Goal: Information Seeking & Learning: Learn about a topic

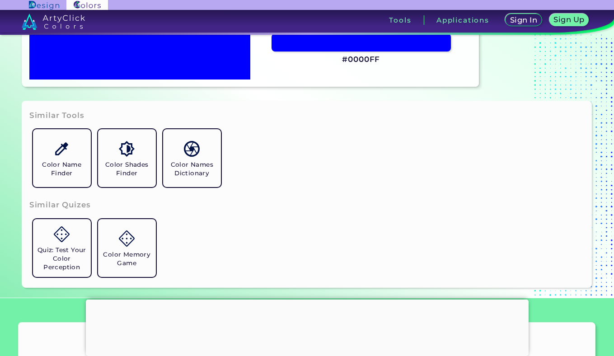
scroll to position [295, 0]
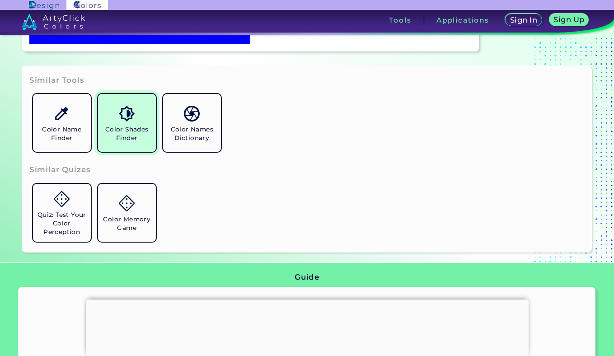
click at [107, 149] on link "Color Shades Finder" at bounding box center [126, 122] width 65 height 65
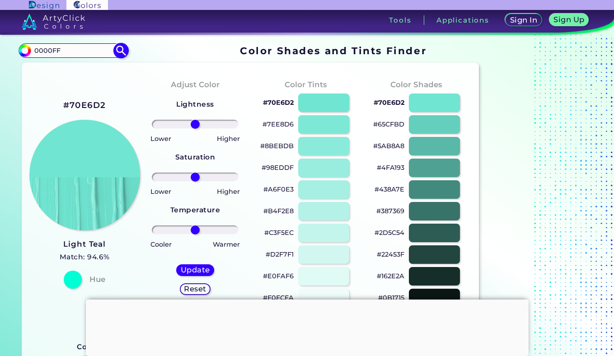
click at [70, 52] on input "0000FF" at bounding box center [73, 50] width 84 height 12
click at [120, 50] on img at bounding box center [121, 50] width 16 height 16
type input "#000000"
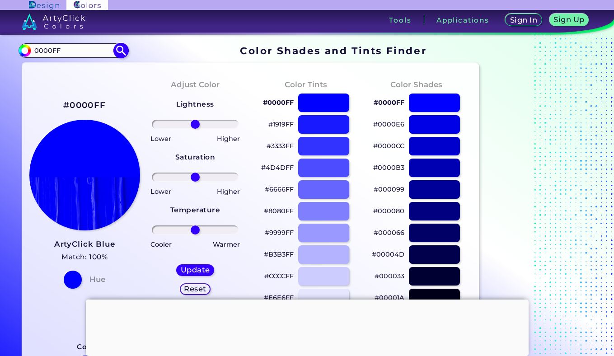
drag, startPoint x: 62, startPoint y: 51, endPoint x: 21, endPoint y: 49, distance: 41.6
click at [21, 49] on div "#000000 0000FF Acadia ◉ Acid Green ◉ Aero Blue ◉ Alabaster ◉ Albescent White ◉ …" at bounding box center [73, 50] width 109 height 14
paste input "8"
type input "0800FF"
click at [118, 54] on img at bounding box center [121, 50] width 16 height 16
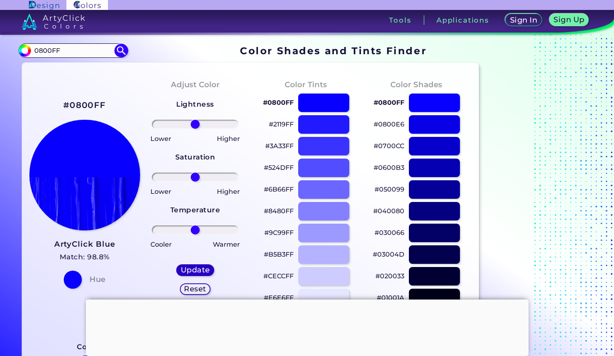
click at [195, 269] on h5 "Update" at bounding box center [195, 270] width 30 height 8
click at [307, 300] on div at bounding box center [307, 300] width 443 height 0
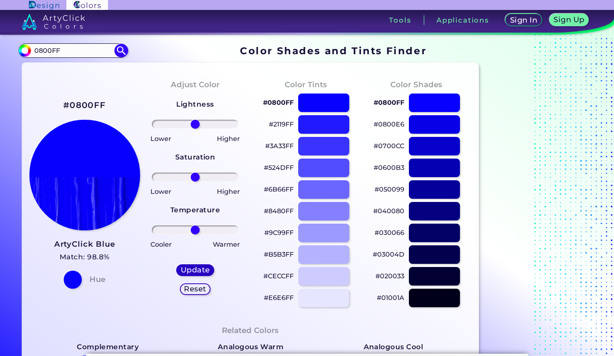
click at [195, 272] on h5 "Update" at bounding box center [195, 270] width 29 height 7
type input "#0800ff"
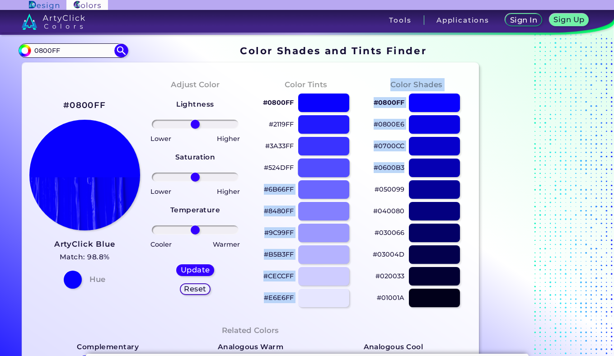
drag, startPoint x: 406, startPoint y: 166, endPoint x: 347, endPoint y: 166, distance: 59.2
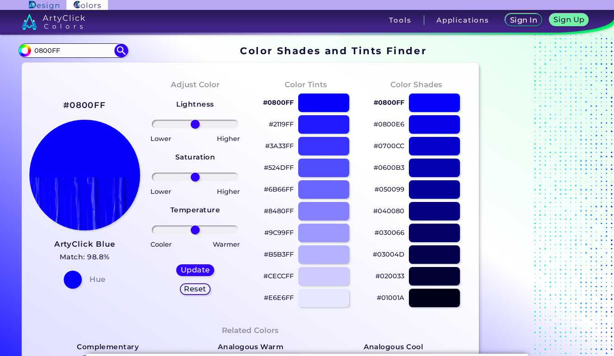
click at [391, 174] on div "#0600B3" at bounding box center [416, 168] width 96 height 22
drag, startPoint x: 381, startPoint y: 169, endPoint x: 406, endPoint y: 168, distance: 25.8
click at [406, 168] on div "#0600B3" at bounding box center [416, 168] width 96 height 22
copy p "0600B3"
drag, startPoint x: 69, startPoint y: 52, endPoint x: 19, endPoint y: 41, distance: 51.3
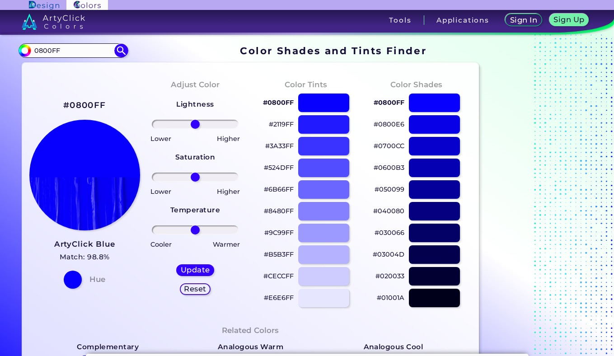
paste input "600B3"
type input "0600B3"
type input "#000000"
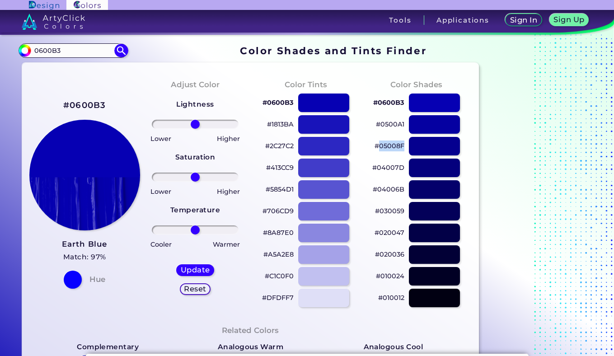
drag, startPoint x: 381, startPoint y: 148, endPoint x: 406, endPoint y: 147, distance: 25.3
click at [406, 147] on div "#05008F" at bounding box center [416, 146] width 96 height 22
copy p "05008F"
drag, startPoint x: 73, startPoint y: 49, endPoint x: 7, endPoint y: 42, distance: 66.8
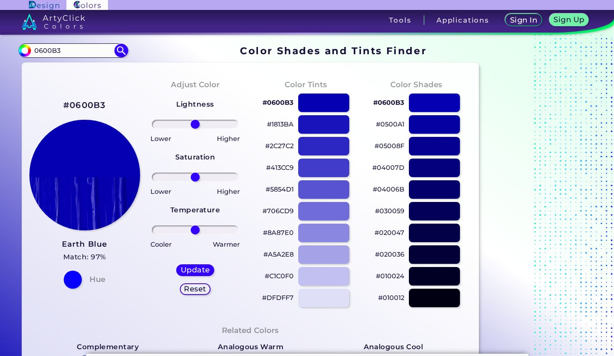
paste input "5008F"
type input "05008F"
type input "#000000"
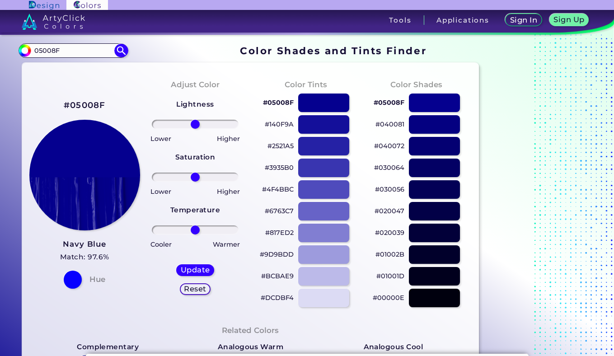
drag, startPoint x: 88, startPoint y: 47, endPoint x: 0, endPoint y: 32, distance: 89.1
click at [0, 32] on body "Sign In Sign Up My Profile My Details Color Palettes Sign Out Tools Application…" at bounding box center [307, 212] width 614 height 424
paste input "62A6B"
type input "062A6B"
type input "#000000"
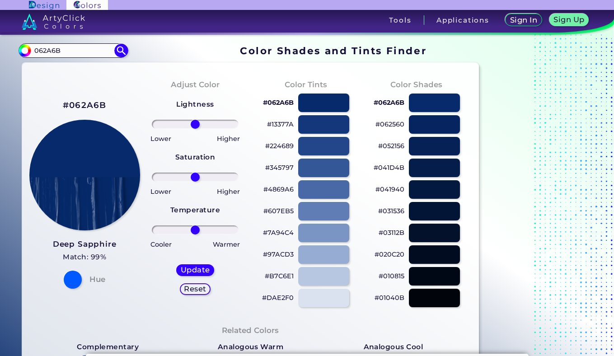
drag, startPoint x: 68, startPoint y: 53, endPoint x: 10, endPoint y: 35, distance: 60.2
paste input "1c49a4"
type input "1c49a4"
type input "#000000"
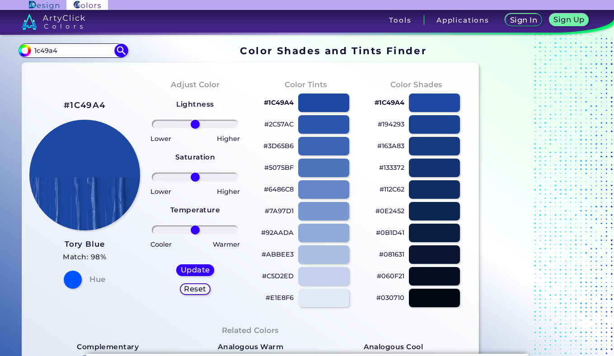
drag, startPoint x: 58, startPoint y: 49, endPoint x: 16, endPoint y: 44, distance: 42.3
paste input "0040C0"
type input "0040C0"
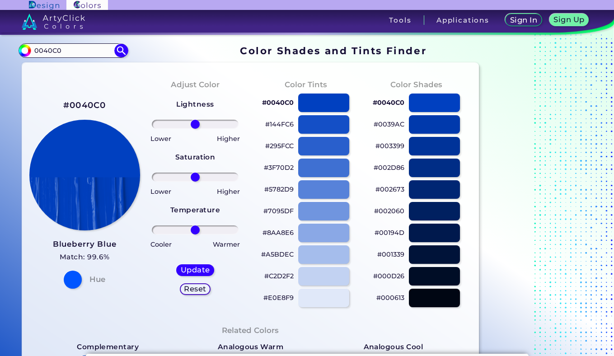
click at [121, 52] on img at bounding box center [121, 50] width 16 height 16
type input "#000000"
drag, startPoint x: 62, startPoint y: 50, endPoint x: 0, endPoint y: 45, distance: 62.1
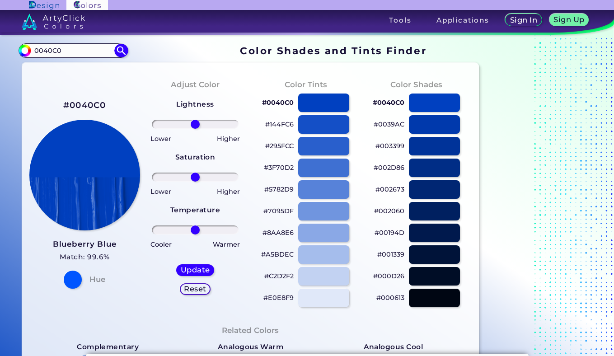
paste input "54FD"
type input "0054FD"
type input "#000000"
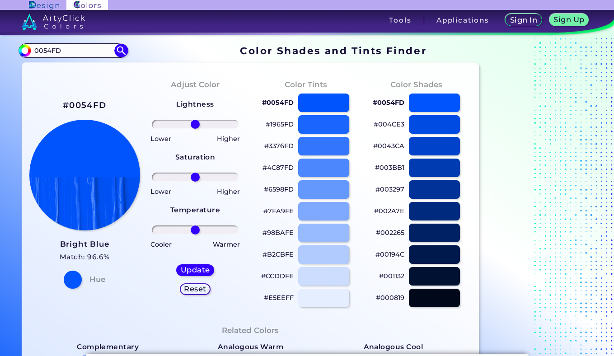
drag, startPoint x: 63, startPoint y: 50, endPoint x: 0, endPoint y: 42, distance: 62.9
paste input "3E"
type input "003EFD"
type input "#000000"
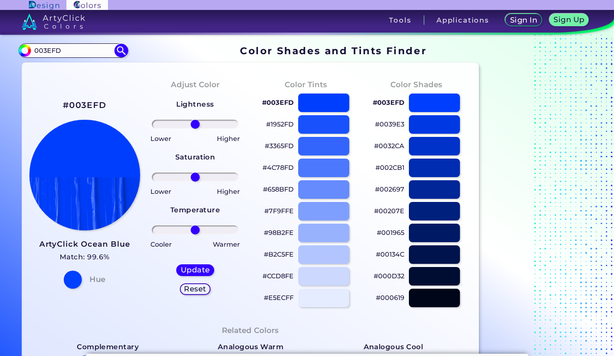
drag, startPoint x: 65, startPoint y: 49, endPoint x: 4, endPoint y: 38, distance: 61.5
paste input "2B"
type input "002BFD"
type input "#000000"
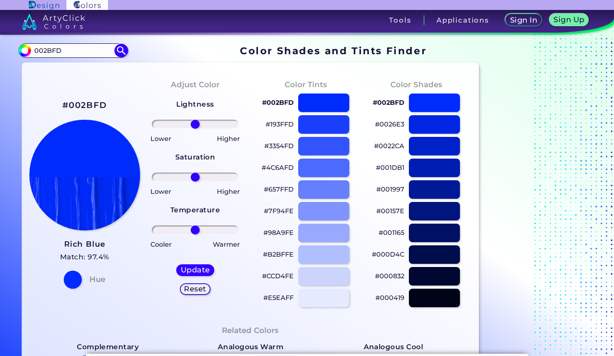
click at [268, 103] on p "#002BFD" at bounding box center [278, 102] width 32 height 11
click at [282, 126] on p "#193FFD" at bounding box center [280, 124] width 28 height 11
click at [285, 298] on p "#E5EAFF" at bounding box center [279, 297] width 30 height 11
click at [283, 254] on p "#B2BFFE" at bounding box center [278, 254] width 31 height 11
click at [274, 233] on p "#98A9FE" at bounding box center [279, 232] width 30 height 11
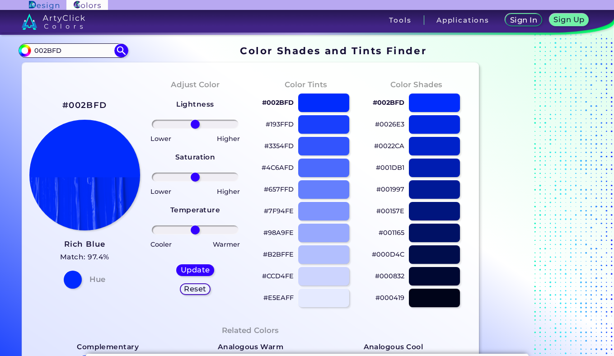
click at [274, 254] on p "#B2BFFE" at bounding box center [278, 254] width 31 height 11
click at [276, 275] on p "#CCD4FE" at bounding box center [278, 276] width 32 height 11
click at [392, 146] on p "#0022CA" at bounding box center [389, 146] width 30 height 11
drag, startPoint x: 74, startPoint y: 57, endPoint x: 3, endPoint y: 44, distance: 72.0
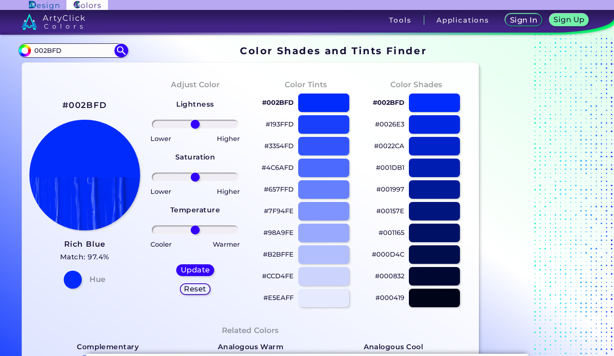
paste input "#0022CA"
type input "#0022CA"
type input "#0022ca"
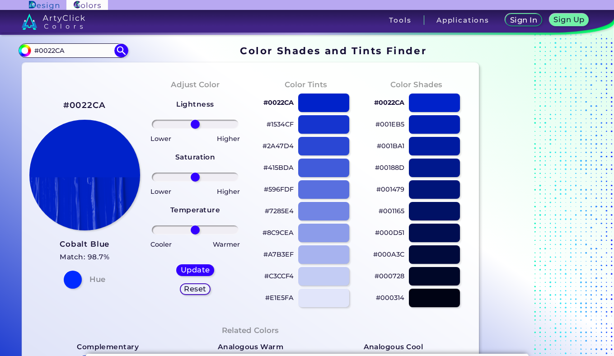
drag, startPoint x: 71, startPoint y: 52, endPoint x: 1, endPoint y: 40, distance: 70.6
paste input "0009FD"
type input "0009FD"
type input "#000000"
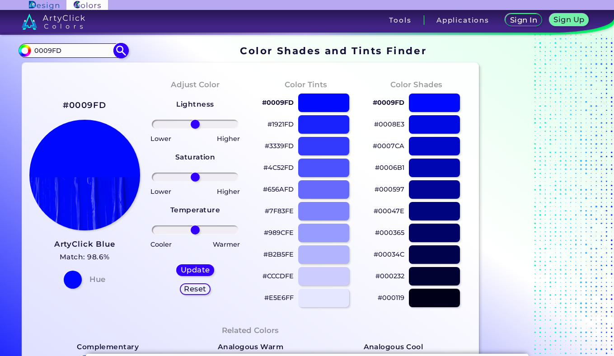
click at [36, 51] on input "0009FD" at bounding box center [73, 50] width 84 height 12
paste input "0048FD"
type input "0048FD"
type input "#000000"
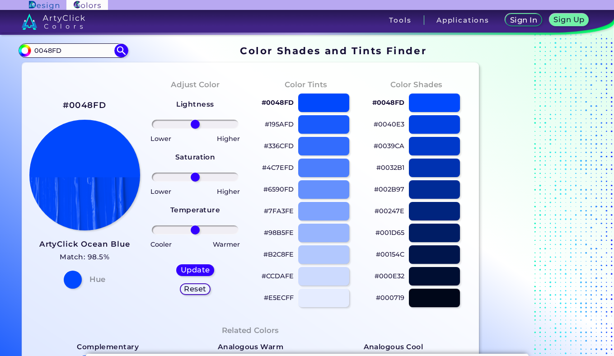
click at [282, 298] on p "#E5ECFF" at bounding box center [279, 297] width 30 height 11
click at [282, 277] on p "#CCDAFE" at bounding box center [278, 276] width 32 height 11
click at [281, 255] on p "#B2C8FE" at bounding box center [279, 254] width 30 height 11
click at [286, 231] on p "#98B5FE" at bounding box center [279, 232] width 30 height 11
click at [285, 212] on p "#7FA3FE" at bounding box center [279, 211] width 30 height 11
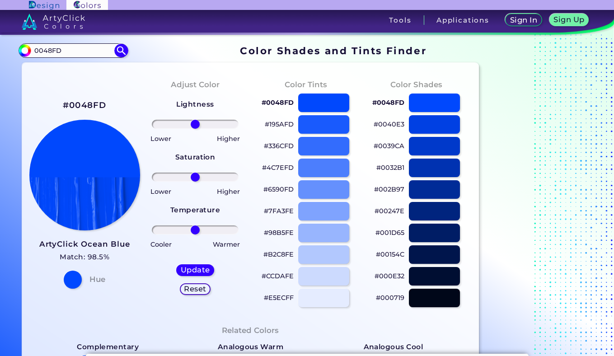
click at [277, 190] on p "#6590FD" at bounding box center [279, 189] width 30 height 11
click at [280, 101] on p "#0048FD" at bounding box center [278, 102] width 32 height 11
drag, startPoint x: 77, startPoint y: 56, endPoint x: 12, endPoint y: 37, distance: 67.9
paste input "F"
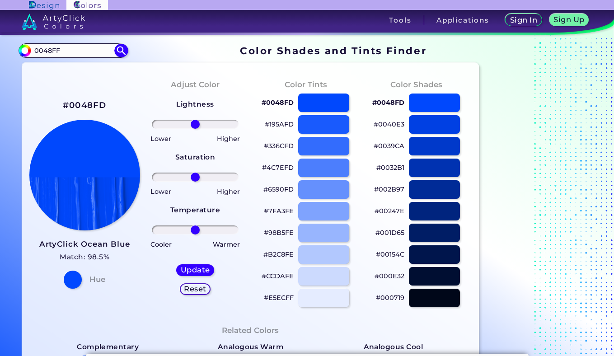
type input "0048FF"
type input "#000000"
click at [276, 70] on div "Color Tints #0048FF #195BFF #336DFF #4D7FFF #6691FF #80A4FF #99B6FF #B3C8FF #CC…" at bounding box center [305, 193] width 111 height 246
click at [283, 126] on p "#195BFF" at bounding box center [280, 124] width 28 height 11
click at [285, 143] on p "#336DFF" at bounding box center [278, 146] width 29 height 11
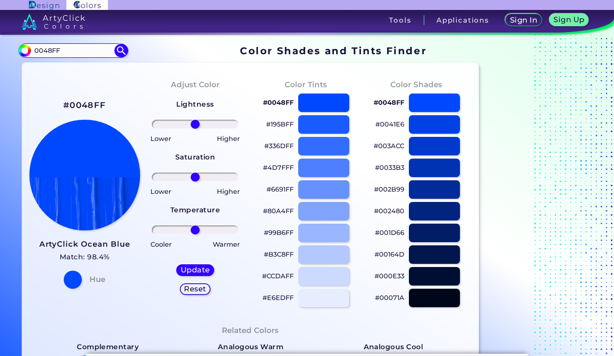
click at [274, 169] on p "#4D7FFF" at bounding box center [278, 167] width 31 height 11
click at [278, 102] on p "#0048FF" at bounding box center [278, 102] width 31 height 11
click at [284, 123] on p "#195BFF" at bounding box center [280, 124] width 28 height 11
click at [285, 147] on p "#336DFF" at bounding box center [278, 146] width 29 height 11
click at [288, 168] on p "#4D7FFF" at bounding box center [278, 167] width 31 height 11
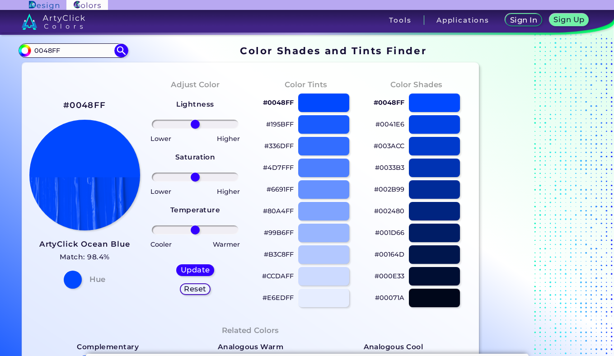
click at [280, 211] on p "#80A4FF" at bounding box center [278, 211] width 31 height 11
click at [280, 233] on p "#99B6FF" at bounding box center [279, 232] width 30 height 11
click at [286, 255] on p "#B3C8FF" at bounding box center [279, 254] width 30 height 11
click at [281, 127] on p "#195BFF" at bounding box center [280, 124] width 28 height 11
click at [278, 146] on p "#336DFF" at bounding box center [278, 146] width 29 height 11
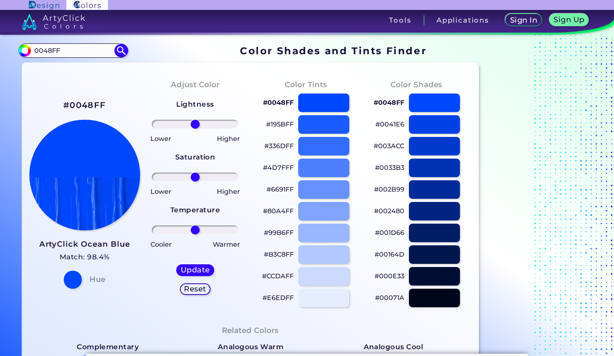
click at [287, 167] on p "#4D7FFF" at bounding box center [278, 167] width 31 height 11
click at [284, 188] on p "#6691FF" at bounding box center [280, 189] width 27 height 11
click at [282, 212] on p "#80A4FF" at bounding box center [278, 211] width 31 height 11
click at [275, 235] on p "#99B6FF" at bounding box center [279, 232] width 30 height 11
click at [282, 253] on p "#B3C8FF" at bounding box center [279, 254] width 30 height 11
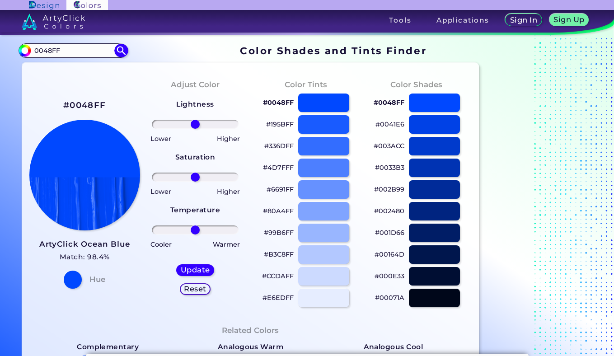
click at [275, 278] on p "#CCDAFF" at bounding box center [278, 276] width 32 height 11
click at [281, 300] on p "#E6EDFF" at bounding box center [278, 297] width 31 height 11
click at [393, 125] on p "#0041E6" at bounding box center [390, 124] width 29 height 11
click at [392, 144] on p "#003ACC" at bounding box center [389, 146] width 31 height 11
click at [394, 167] on p "#0033B3" at bounding box center [389, 167] width 29 height 11
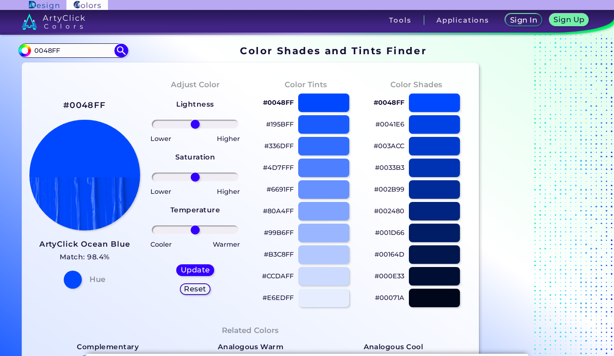
click at [391, 188] on p "#002B99" at bounding box center [389, 189] width 30 height 11
click at [391, 210] on p "#002480" at bounding box center [389, 211] width 30 height 11
click at [385, 235] on p "#001D66" at bounding box center [389, 232] width 29 height 11
click at [389, 255] on p "#00164D" at bounding box center [390, 254] width 30 height 11
click at [395, 275] on p "#000E33" at bounding box center [390, 276] width 30 height 11
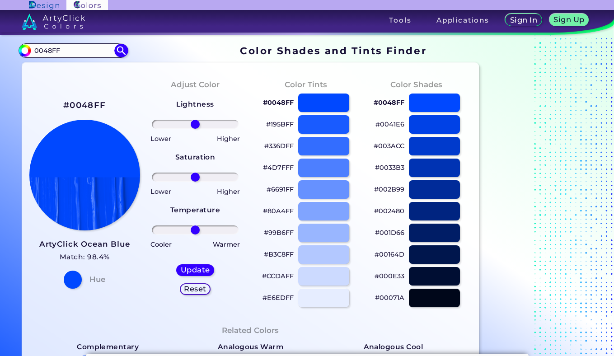
click at [390, 298] on p "#00071A" at bounding box center [389, 297] width 29 height 11
click at [285, 103] on p "#0048FF" at bounding box center [278, 102] width 31 height 11
